Goal: Complete application form: Complete application form

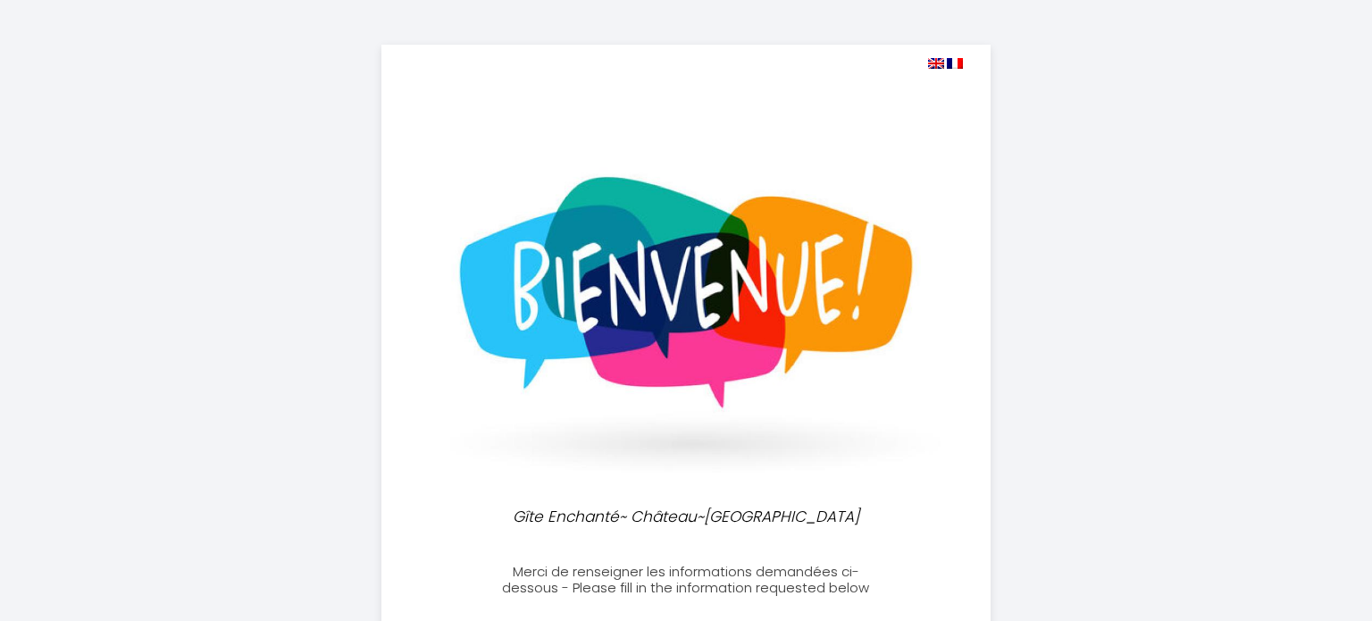
select select
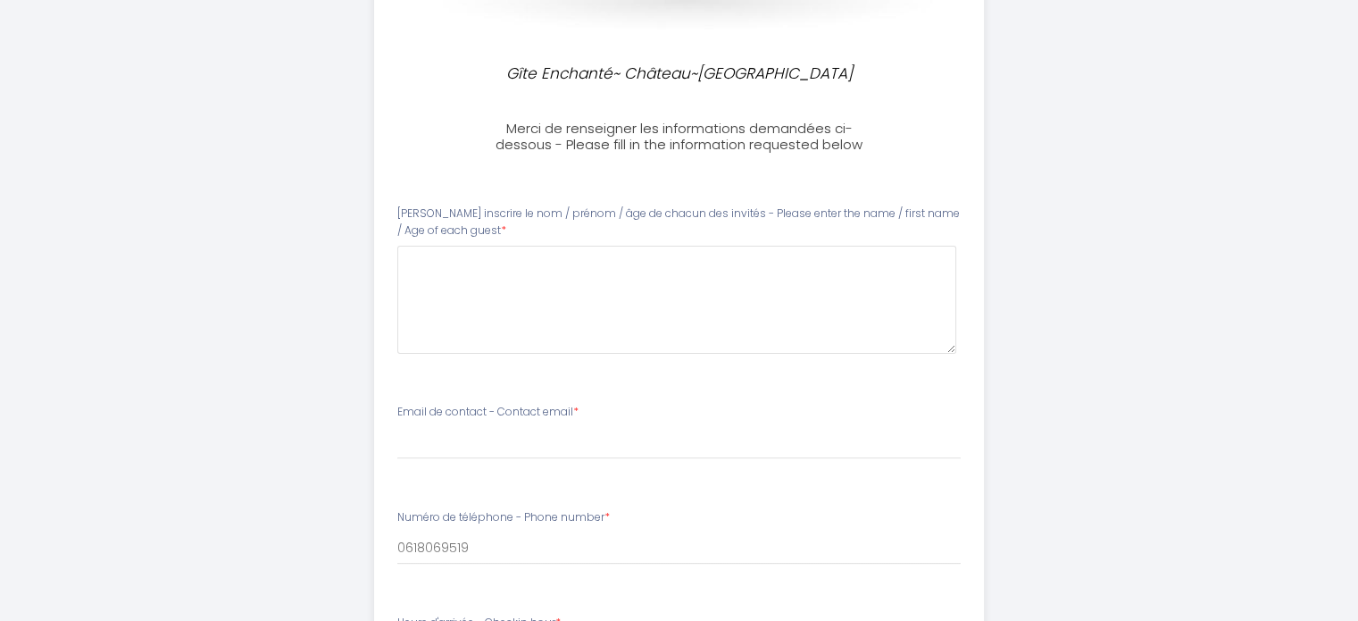
scroll to position [397, 0]
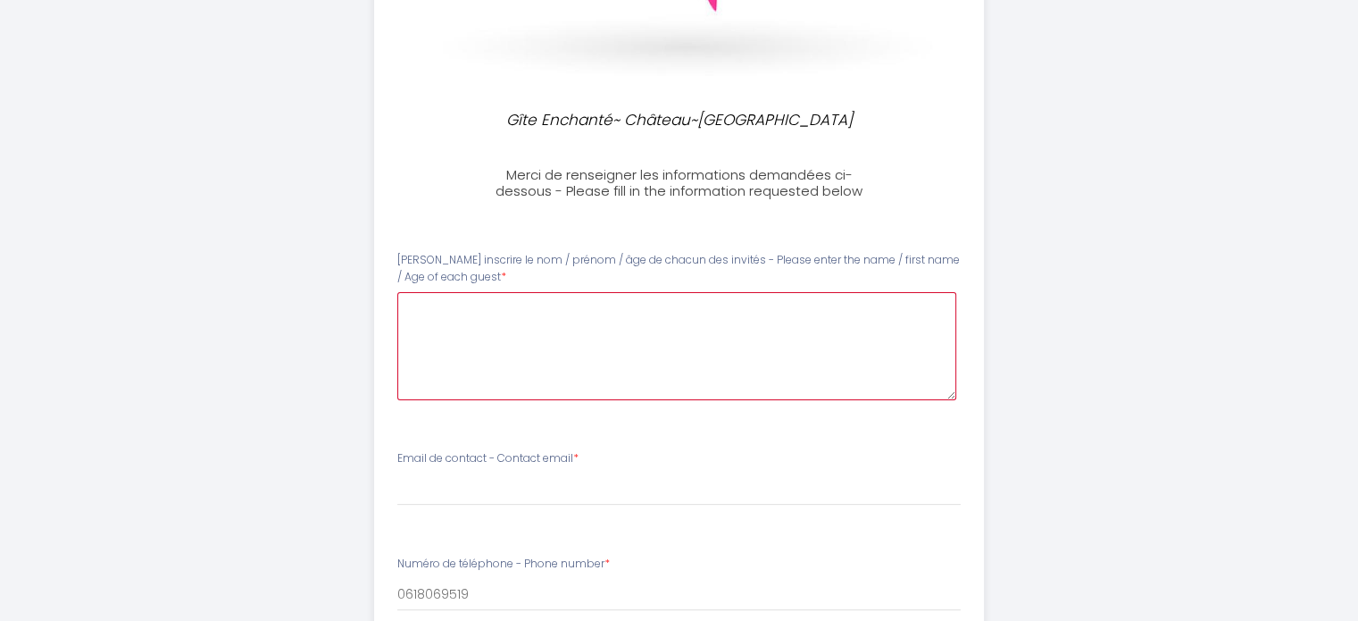
click at [451, 325] on guest0 at bounding box center [676, 346] width 559 height 108
click at [744, 305] on guest0 "[PERSON_NAME], [PERSON_NAME], [PERSON_NAME], [PERSON_NAME]" at bounding box center [676, 346] width 559 height 108
click at [722, 308] on guest0 "[PERSON_NAME], [PERSON_NAME], [PERSON_NAME], [PERSON_NAME]" at bounding box center [676, 346] width 559 height 108
click at [764, 299] on guest0 "[PERSON_NAME], [PERSON_NAME], [PERSON_NAME], [PERSON_NAME]" at bounding box center [676, 346] width 559 height 108
click at [485, 305] on guest0 "NEGRO EMILIE, FIORI JULIETTE, MAGAUD MARIE, MARCHETTI KEVIN" at bounding box center [676, 346] width 559 height 108
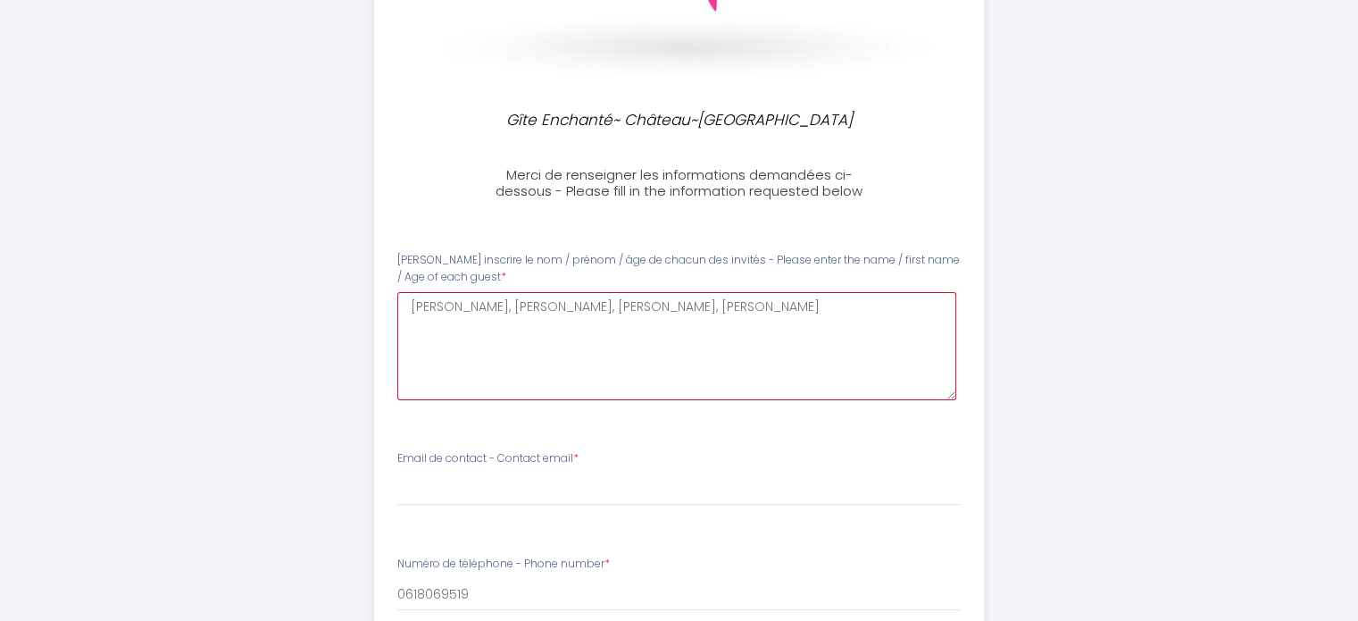
click at [488, 305] on guest0 "NEGRO EMILIE, FIORI JULIETTE, MAGAUD MARIE, MARCHETTI KEVIN" at bounding box center [676, 346] width 559 height 108
click at [593, 302] on guest0 "NEGRO EMILIE 45, FIORI JULIETTE, MAGAUD MARIE, MARCHETTI KEVIN" at bounding box center [676, 346] width 559 height 108
click at [707, 303] on guest0 "NEGRO EMILIE 45, FIORI JULIETTE 16, MAGAUD MARIE, MARCHETTI KEVIN" at bounding box center [676, 346] width 559 height 108
click at [842, 309] on guest0 "NEGRO EMILIE 45, FIORI JULIETTE 16, MAGAUD MARIE 39, MARCHETTI KEVIN" at bounding box center [676, 346] width 559 height 108
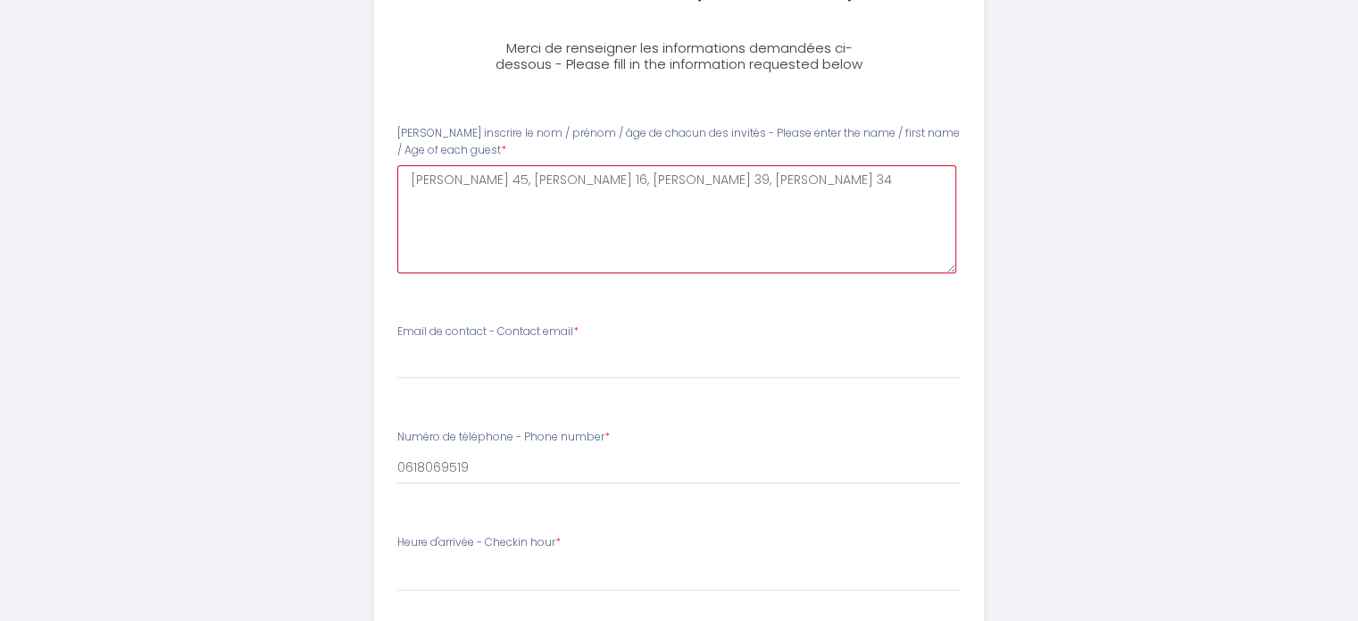
scroll to position [537, 0]
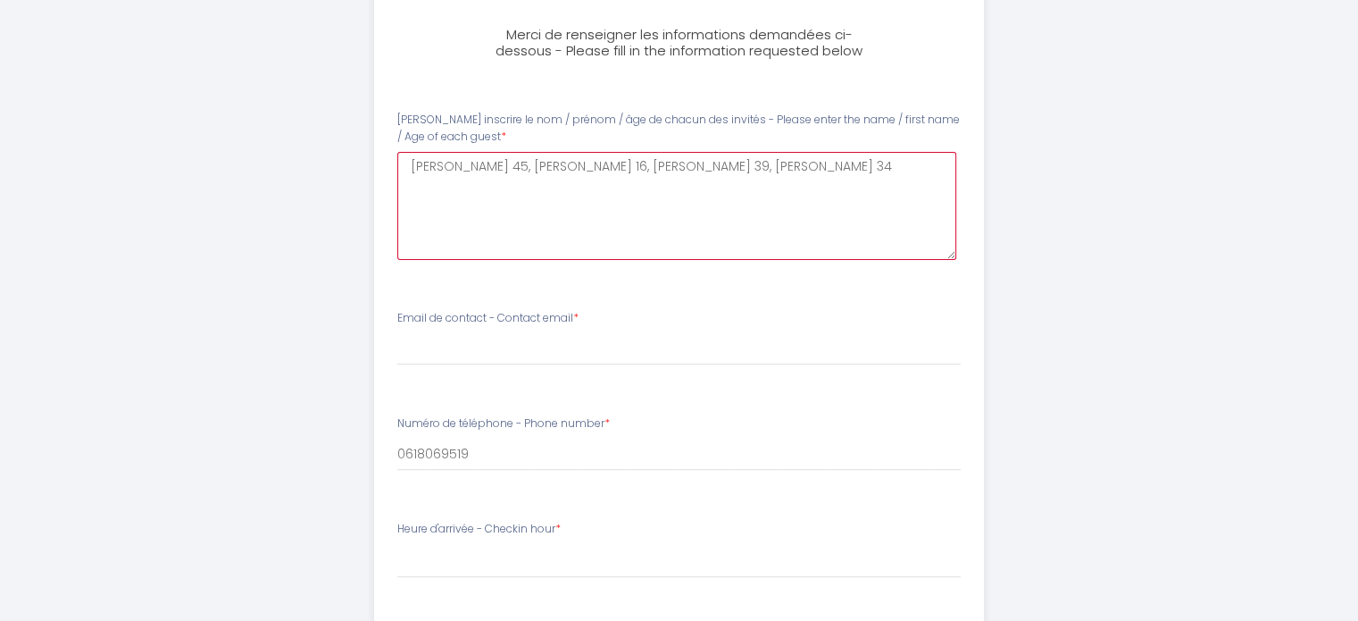
type guest0 "NEGRO EMILIE 45, FIORI JULIETTE 16, MAGAUD MARIE 39, MARCHETTI KEVIN 34"
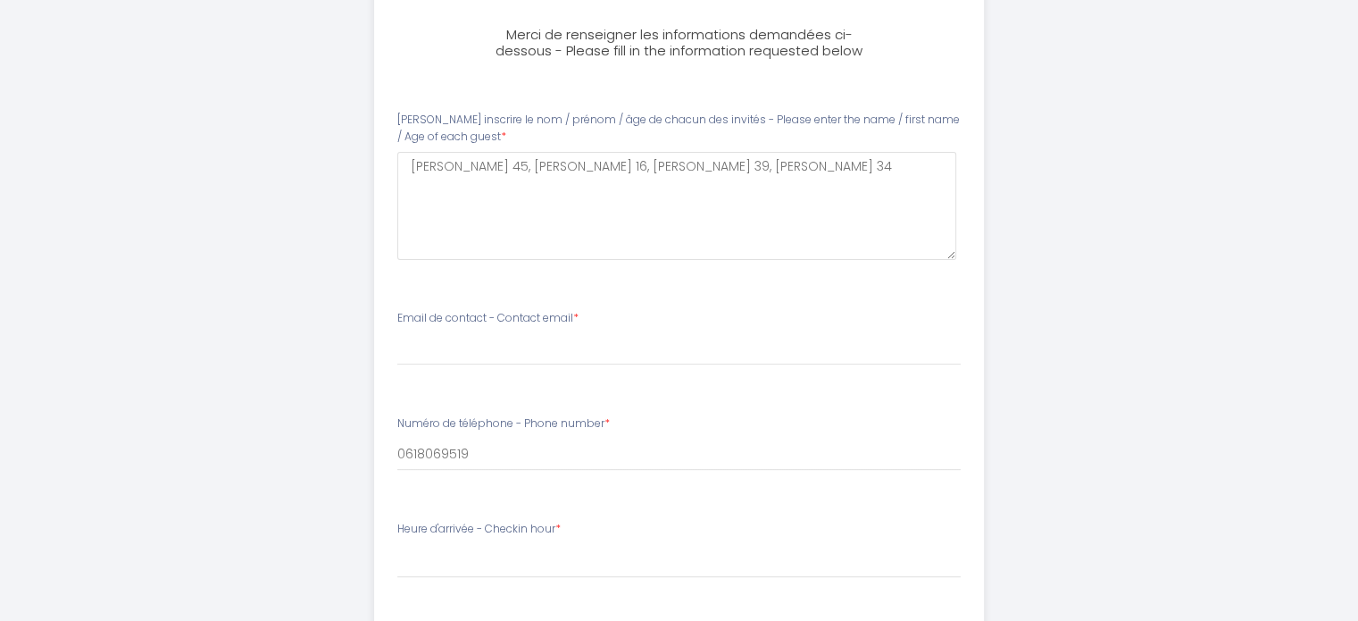
click at [500, 392] on li "Email de contact - Contact email *" at bounding box center [679, 346] width 608 height 95
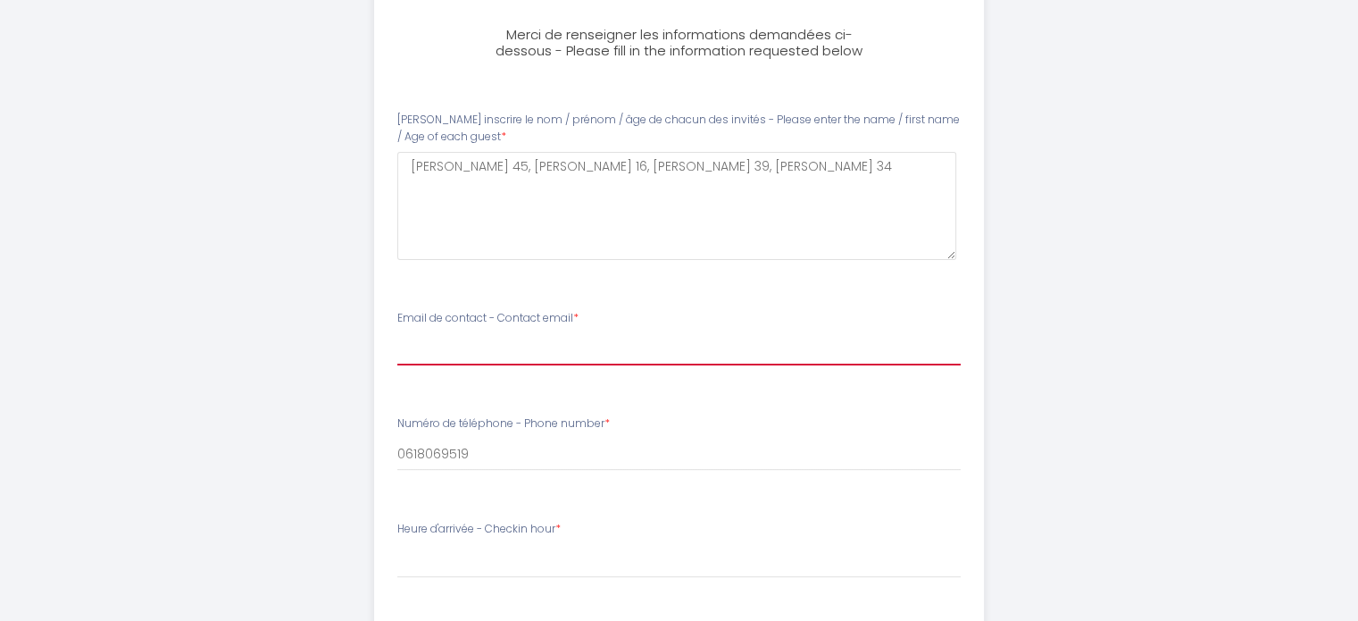
click at [460, 341] on input "Email de contact - Contact email *" at bounding box center [679, 349] width 564 height 32
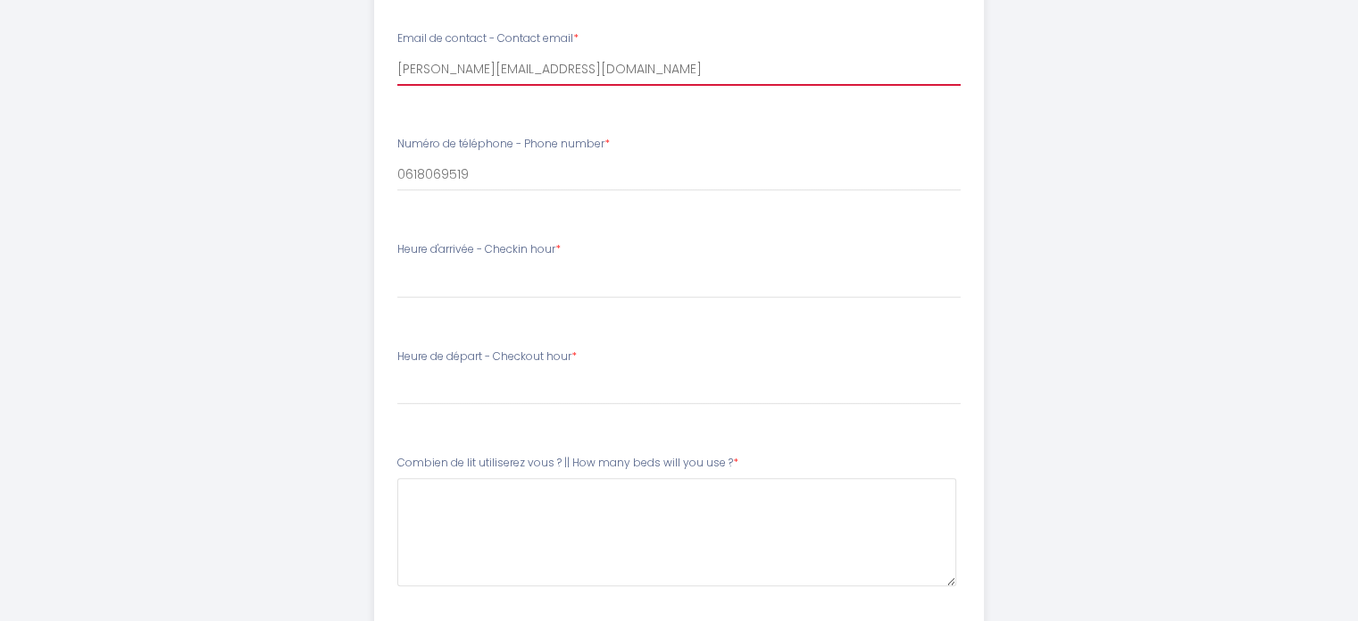
scroll to position [814, 0]
type input "[PERSON_NAME][EMAIL_ADDRESS][PERSON_NAME][DOMAIN_NAME]"
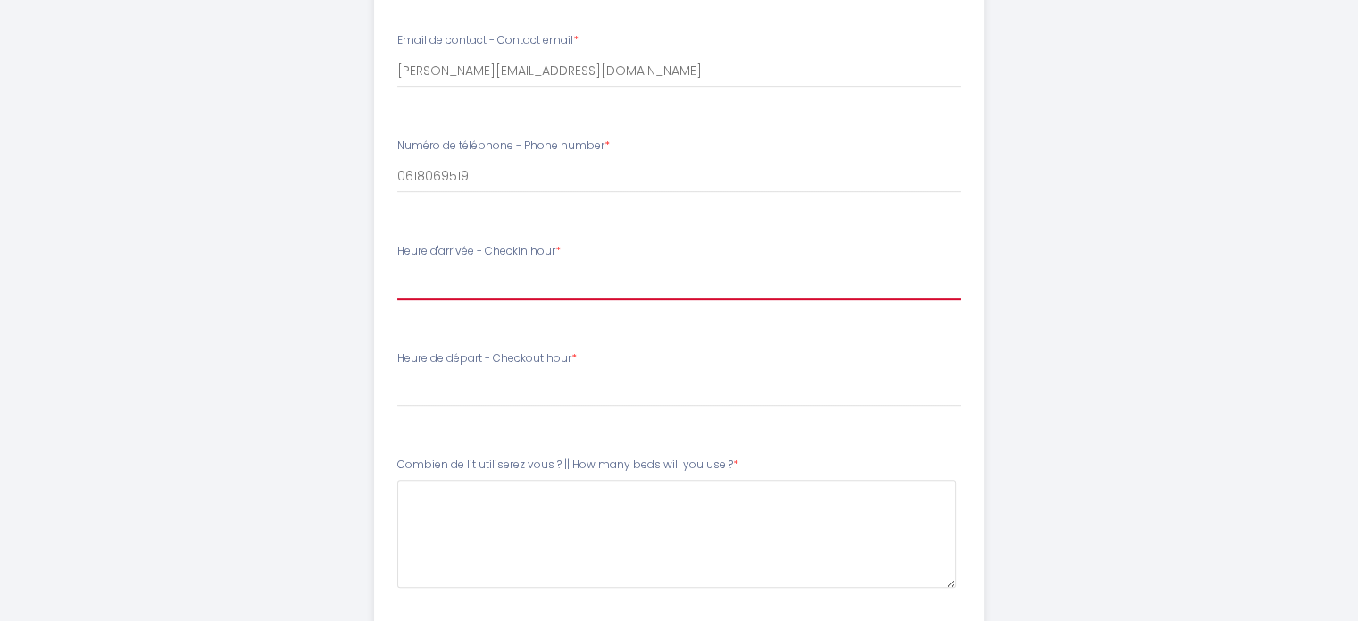
click at [529, 271] on select "17:00 17:30 18:00 18:30 19:00 19:30 20:00" at bounding box center [679, 282] width 564 height 34
select select "17:00"
click at [397, 265] on select "17:00 17:30 18:00 18:30 19:00 19:30 20:00" at bounding box center [679, 282] width 564 height 34
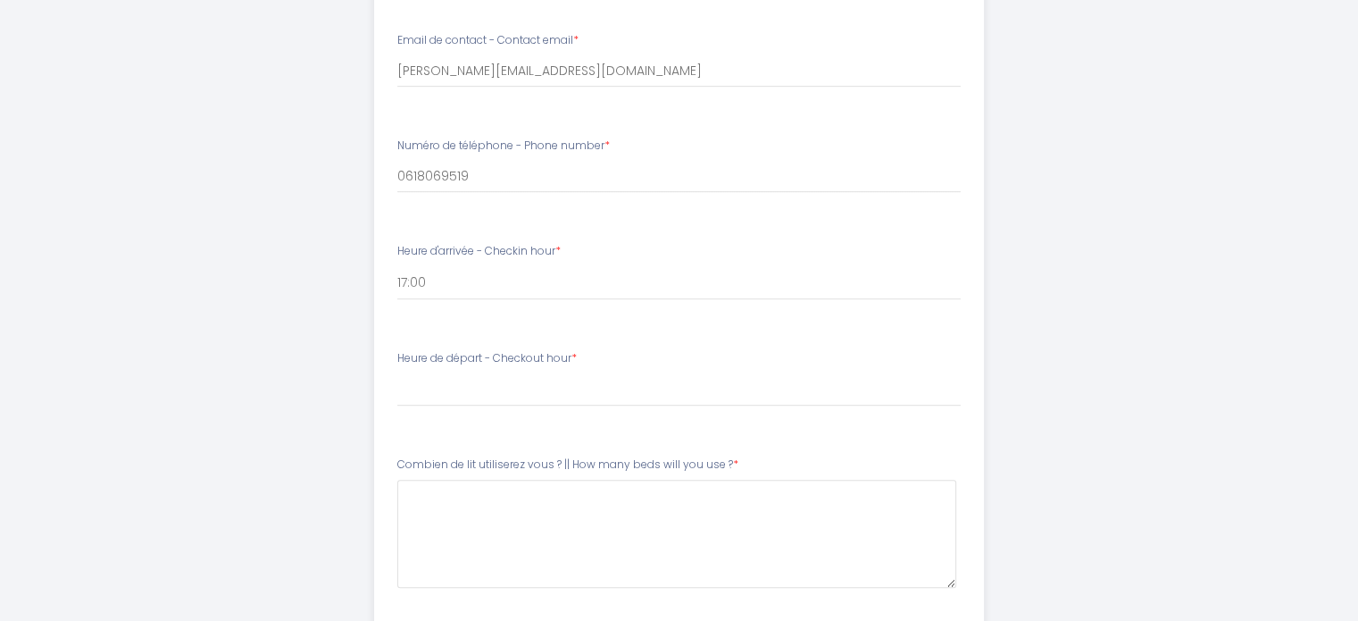
click at [480, 415] on li "Heure de départ - Checkout hour * 00:00 00:30 01:00 01:30 02:00 02:30 03:00 03:…" at bounding box center [679, 387] width 608 height 96
click at [466, 386] on select "00:00 00:30 01:00 01:30 02:00 02:30 03:00 03:30 04:00 04:30 05:00 05:30 06:00 0…" at bounding box center [679, 389] width 564 height 34
select select "10:00"
click at [397, 372] on select "00:00 00:30 01:00 01:30 02:00 02:30 03:00 03:30 04:00 04:30 05:00 05:30 06:00 0…" at bounding box center [679, 389] width 564 height 34
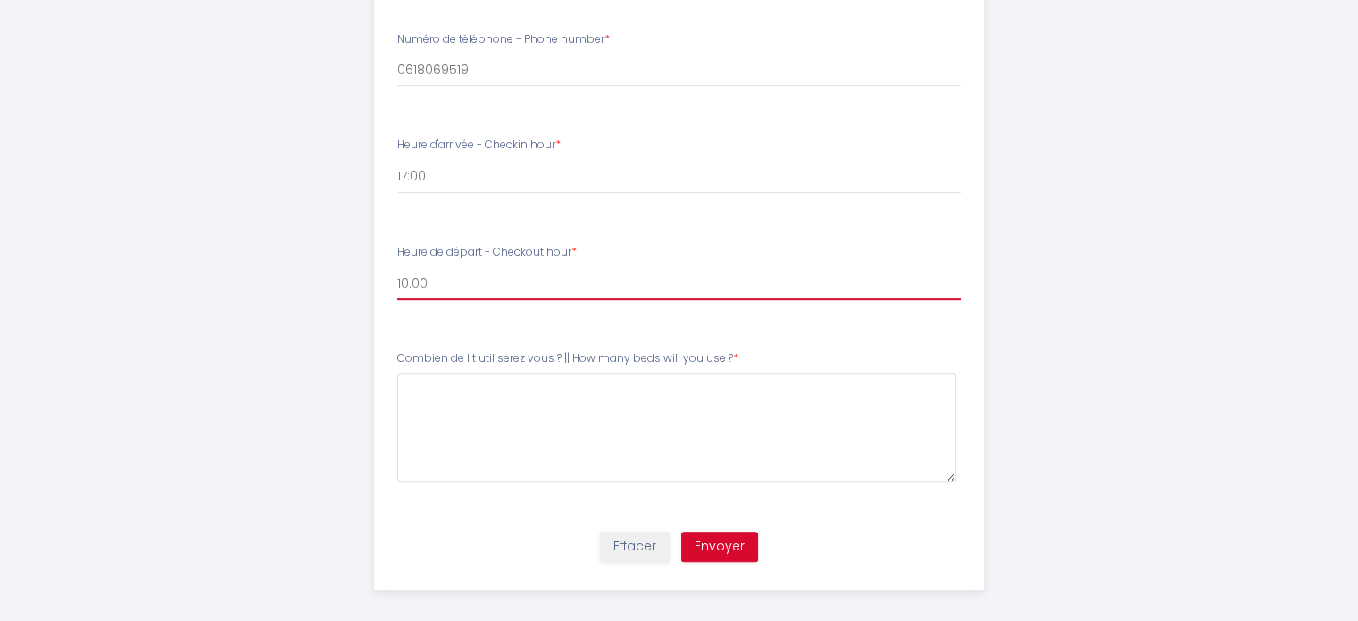
scroll to position [932, 0]
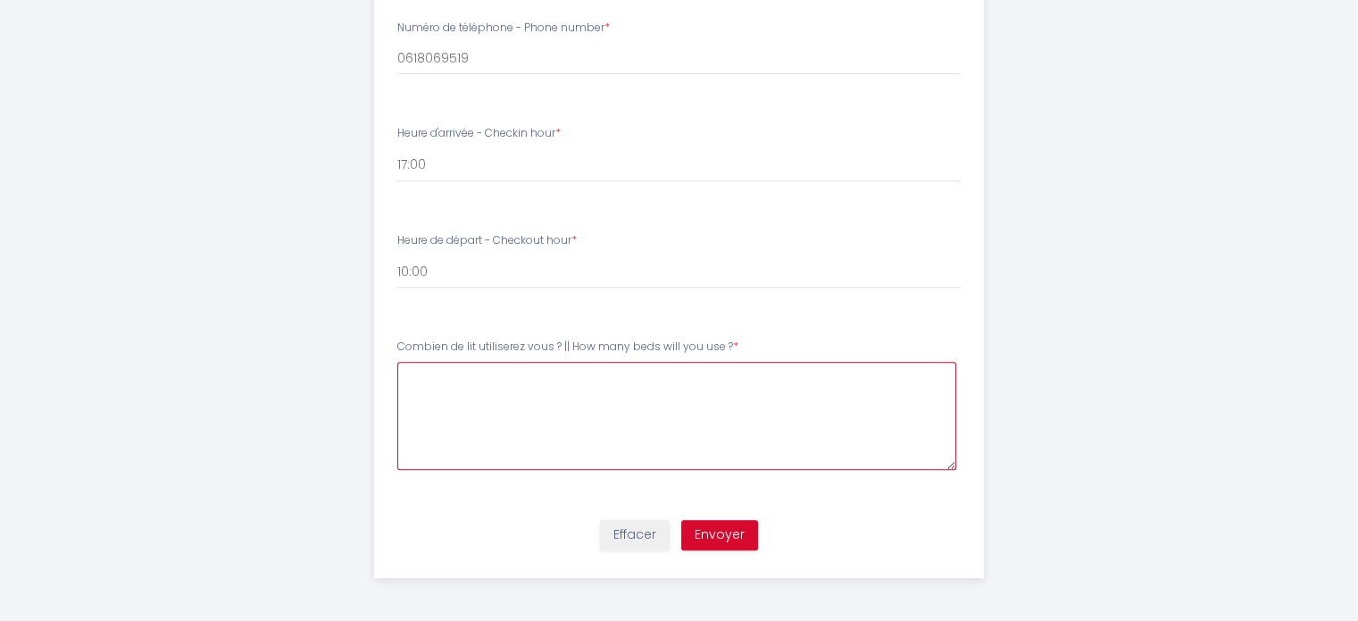
click at [472, 394] on \?5 at bounding box center [676, 416] width 559 height 108
type \?5 "3 lits deux places"
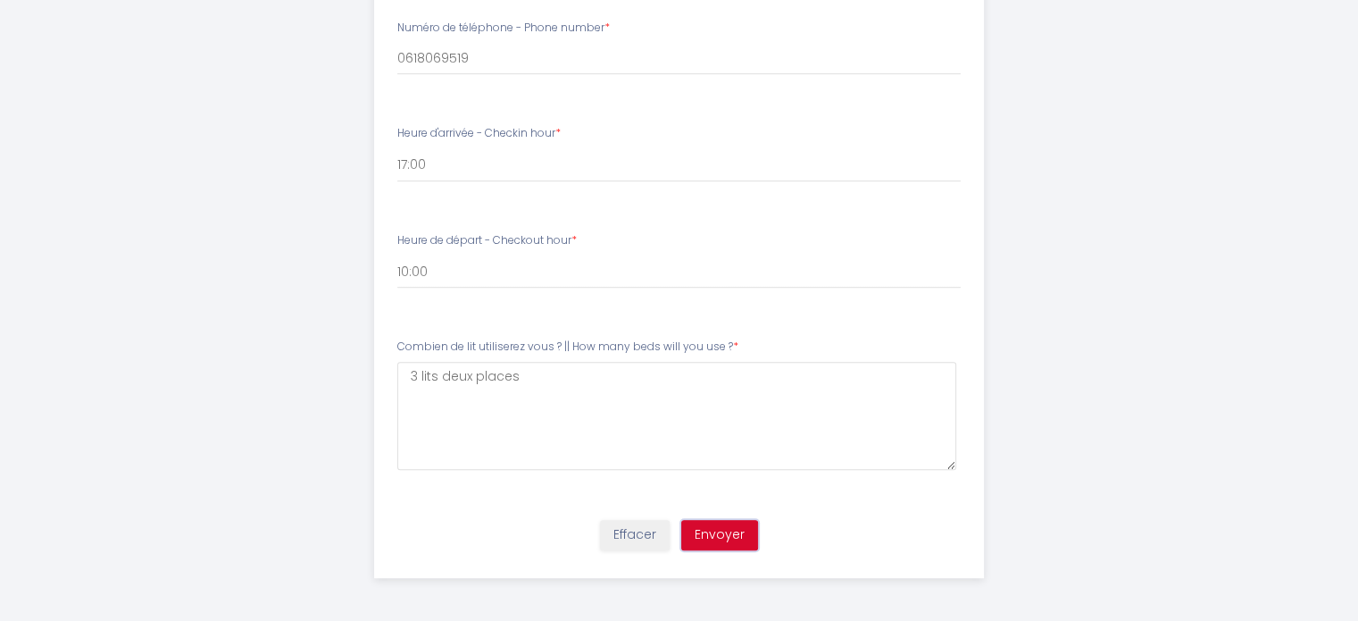
click at [733, 535] on button "Envoyer" at bounding box center [719, 535] width 77 height 30
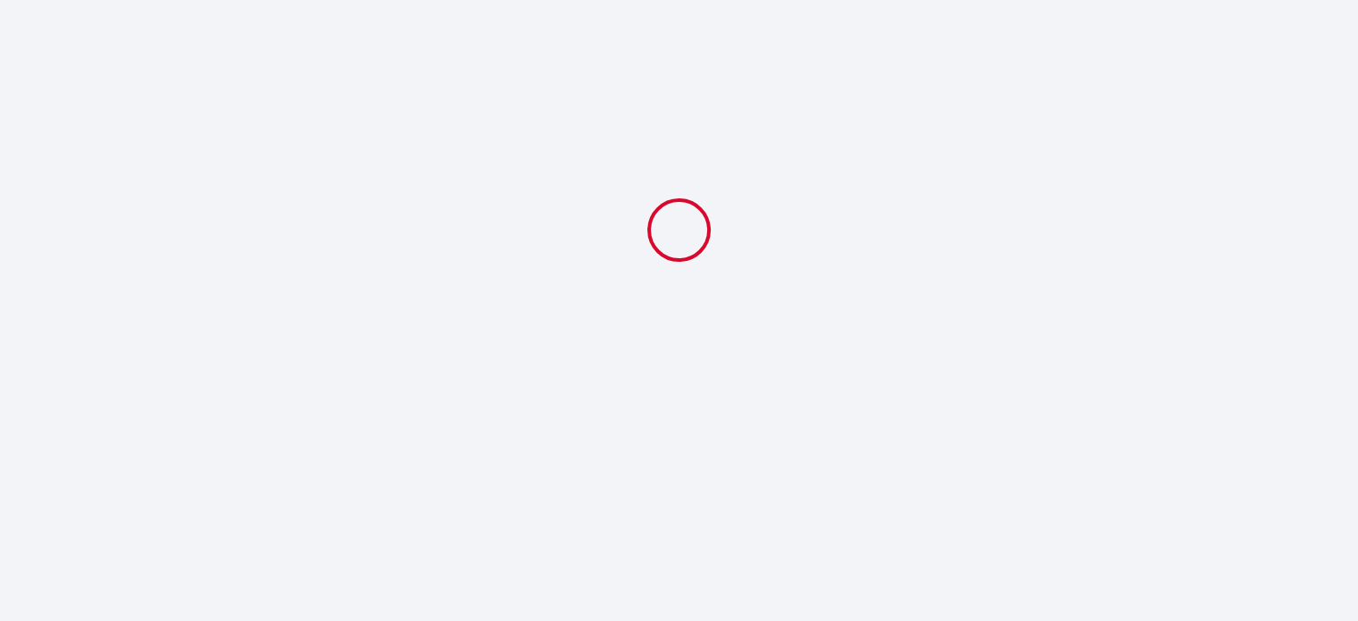
scroll to position [0, 0]
select select "10:00"
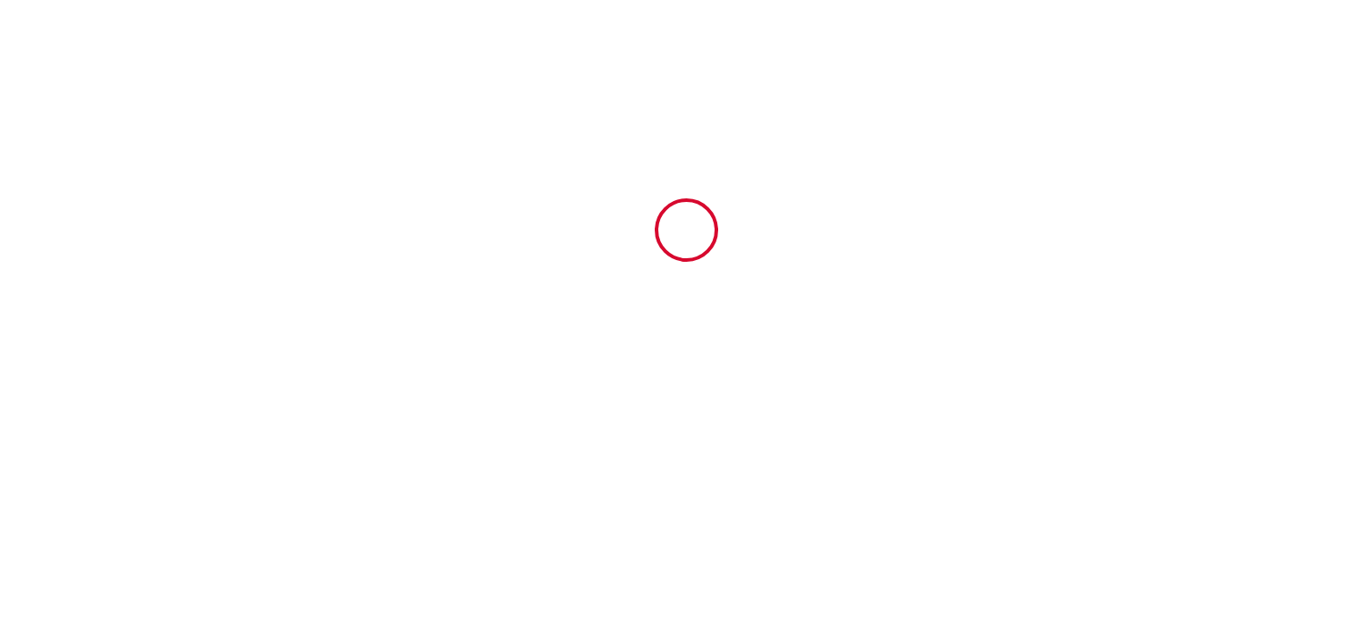
type input "6398195"
type input "Gîte Enchanté~ Château~[GEOGRAPHIC_DATA]"
type input "La ferme de la Drelas"
type input "41600"
type input "Chaumont sur Tharonne"
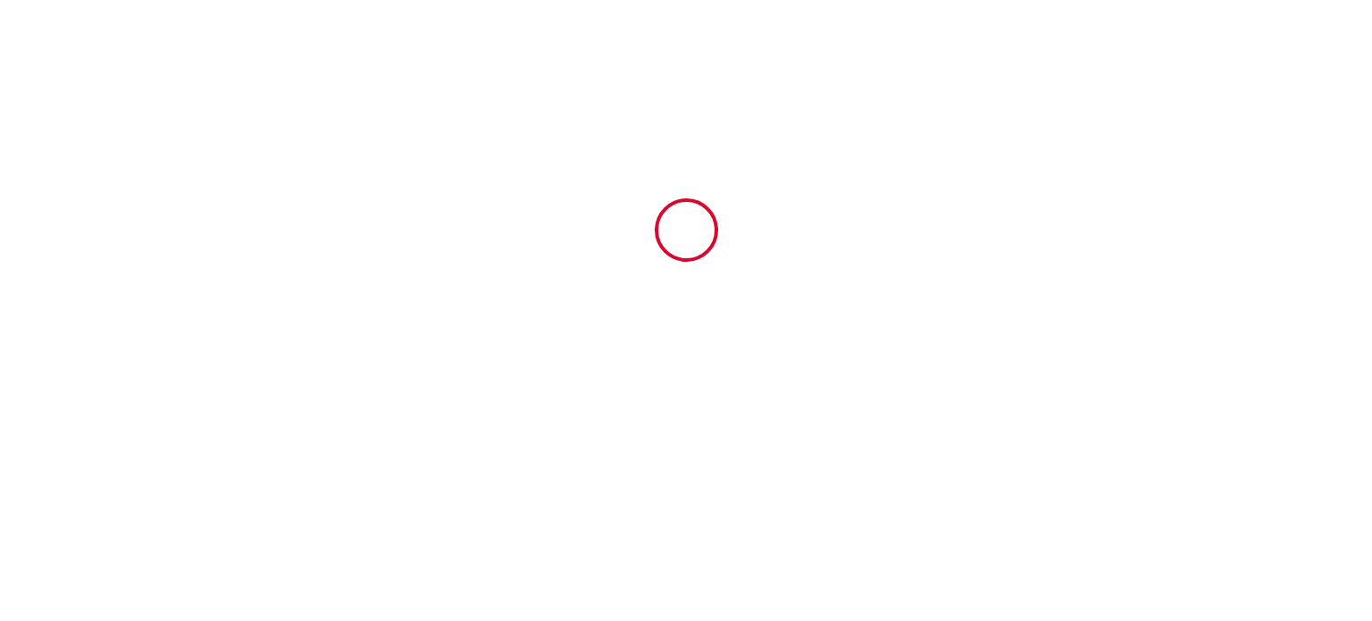
type input "[GEOGRAPHIC_DATA]"
type input "[DATE]"
type input "6"
type input "0"
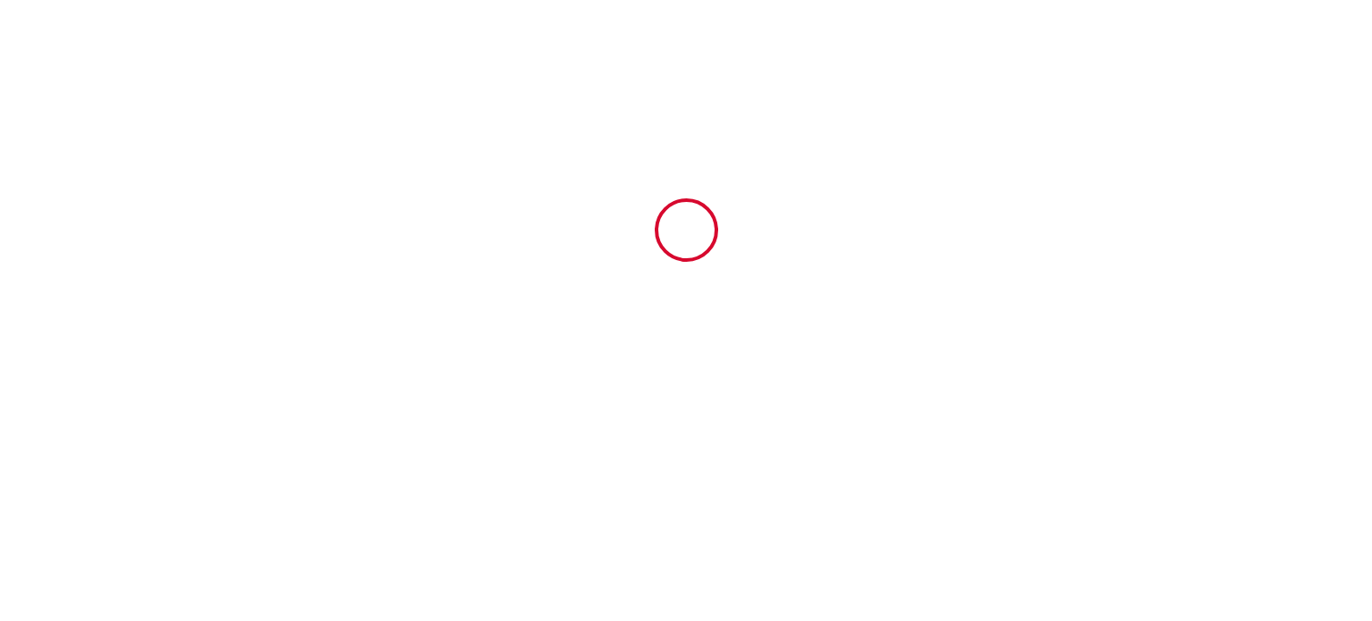
type input "1000"
type input "2708.2"
type input "[PERSON_NAME]"
type input "Goubert"
type input "[GEOGRAPHIC_DATA]"
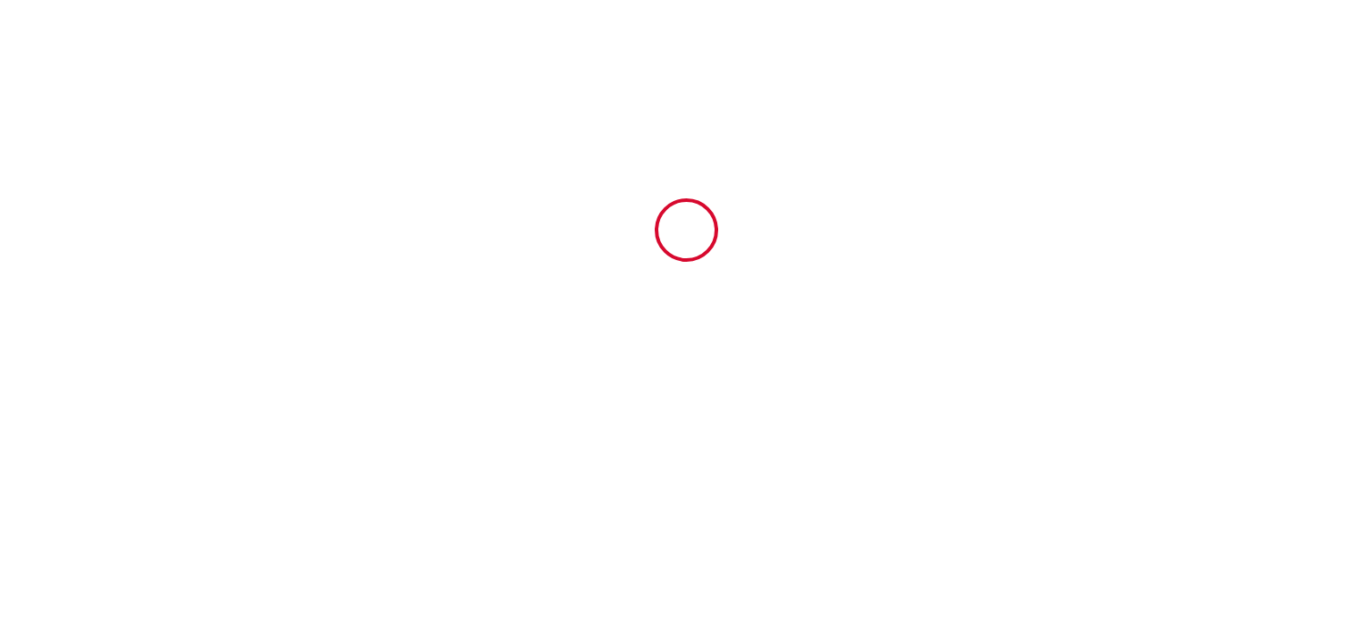
type input "[EMAIL_ADDRESS][DOMAIN_NAME]"
type input "[PERSON_NAME]"
type input "Negro"
type input "[PERSON_NAME][EMAIL_ADDRESS][PERSON_NAME][DOMAIN_NAME]"
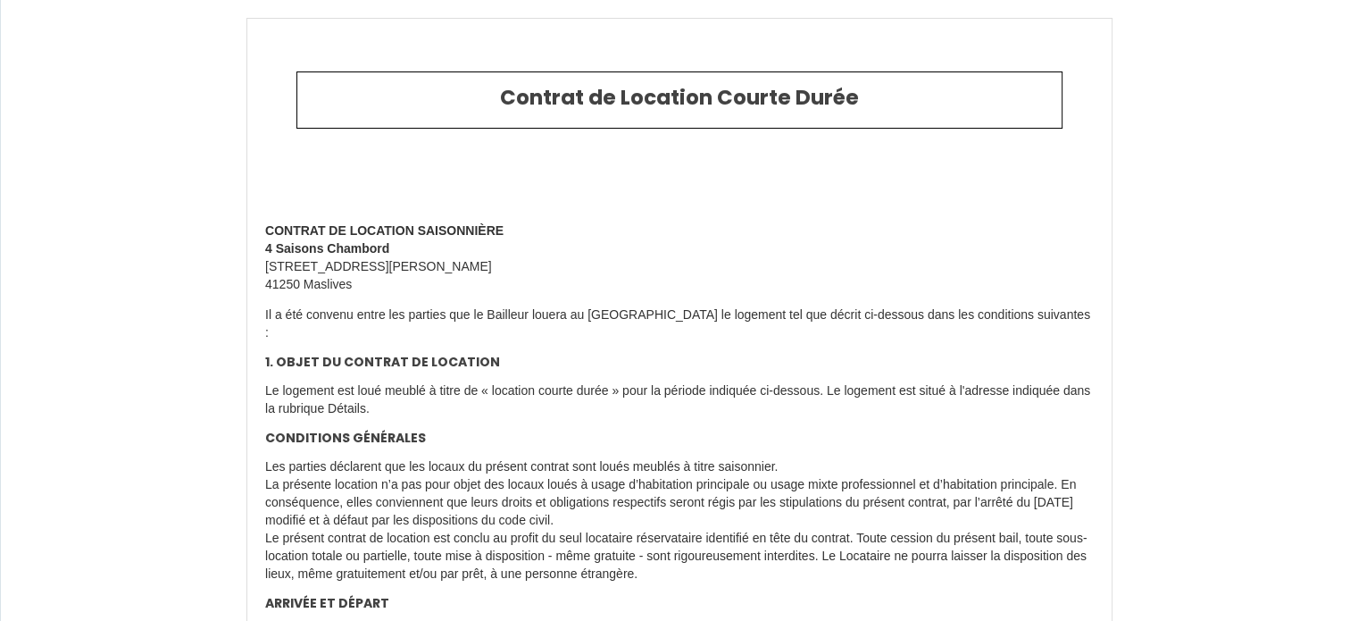
type input "[PHONE_NUMBER]"
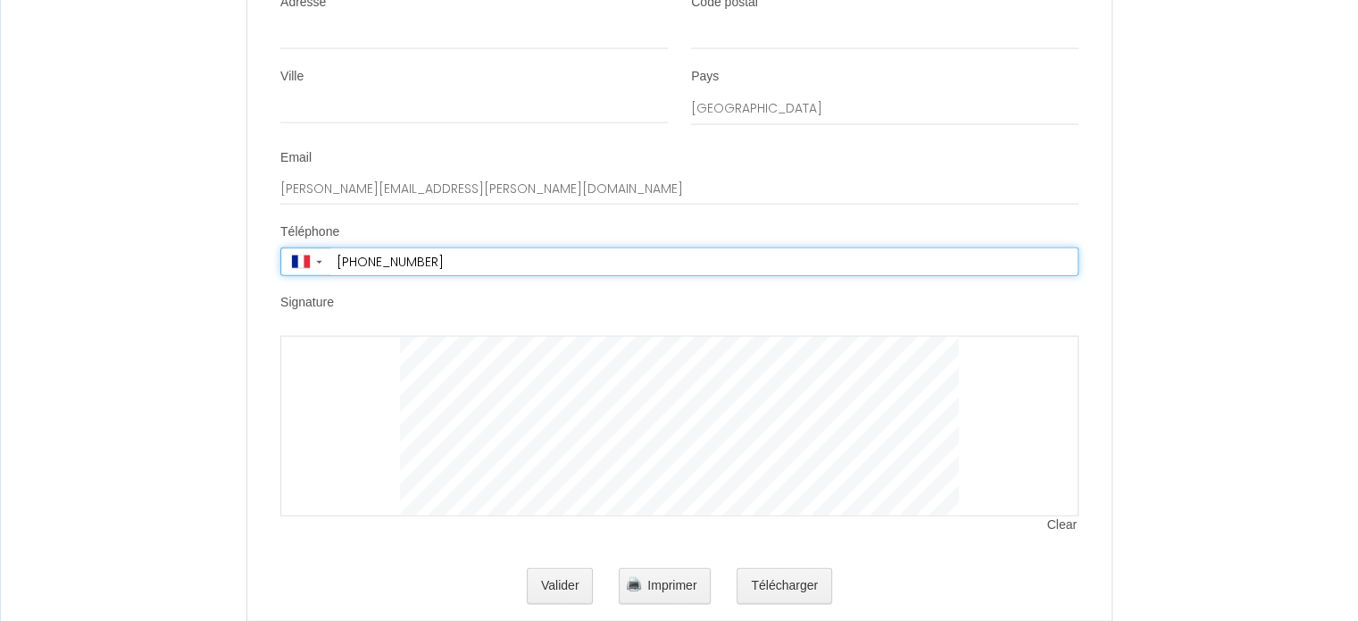
scroll to position [4077, 0]
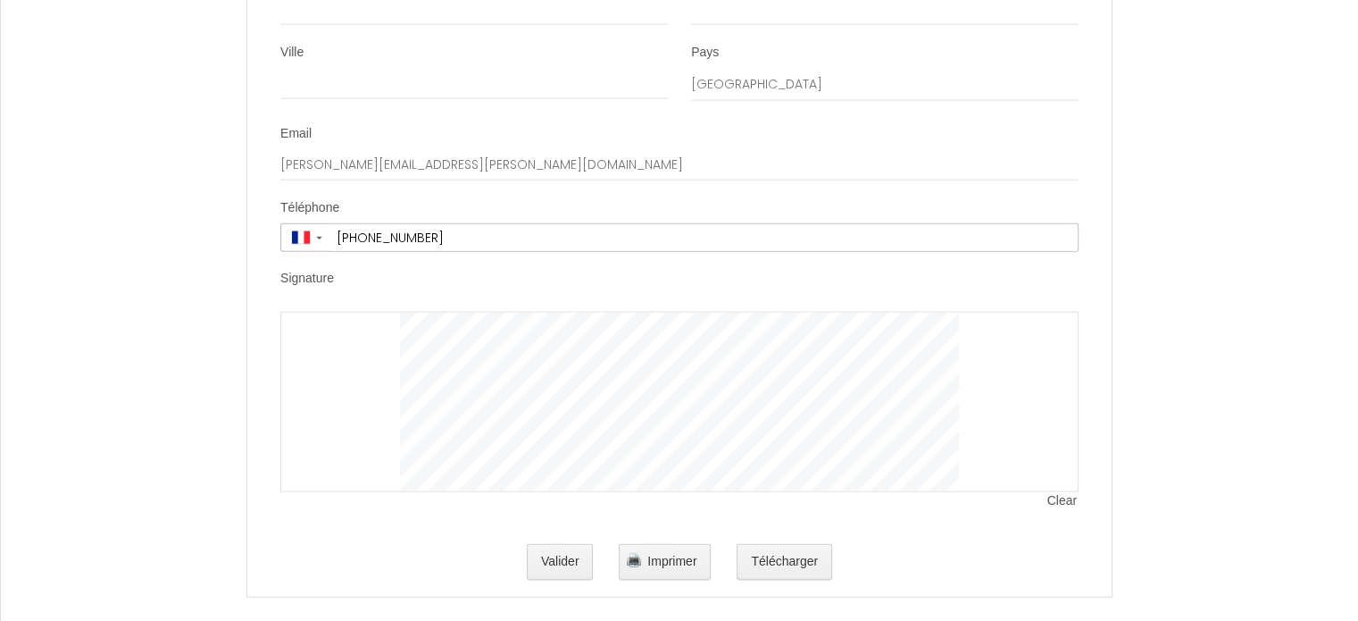
click at [1059, 492] on span "Clear" at bounding box center [1063, 501] width 31 height 18
click at [882, 278] on li "Signature Clear" at bounding box center [679, 399] width 863 height 258
click at [563, 547] on button "Valider" at bounding box center [560, 562] width 67 height 36
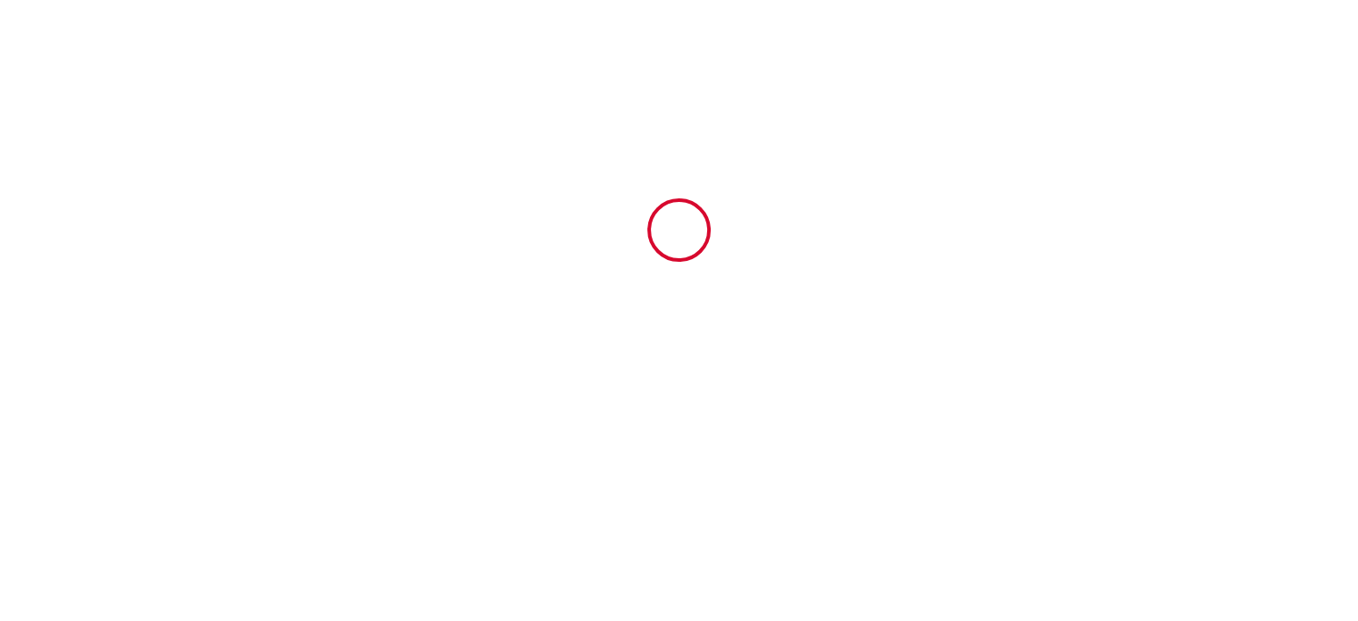
type input "43.2"
type input "150"
type input "2515"
